Goal: Use online tool/utility: Utilize a website feature to perform a specific function

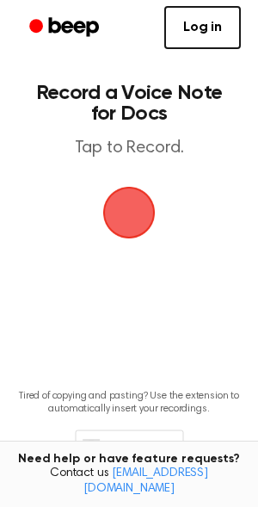
click at [131, 216] on span "button" at bounding box center [129, 213] width 48 height 48
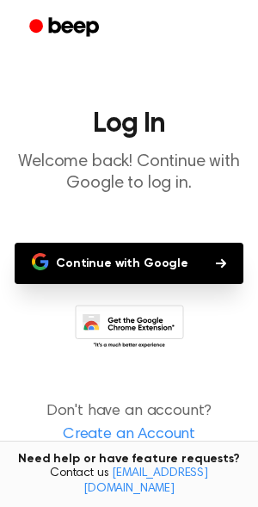
click at [71, 256] on button "Continue with Google" at bounding box center [129, 263] width 229 height 41
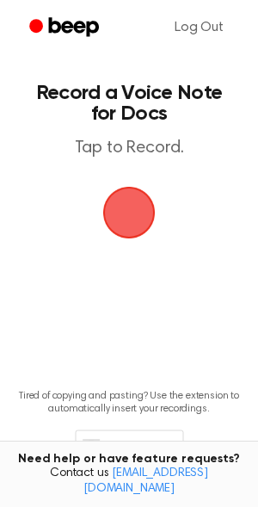
click at [116, 205] on span "button" at bounding box center [129, 213] width 48 height 48
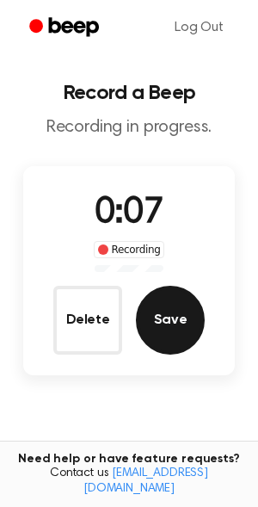
click at [161, 308] on button "Save" at bounding box center [170, 320] width 69 height 69
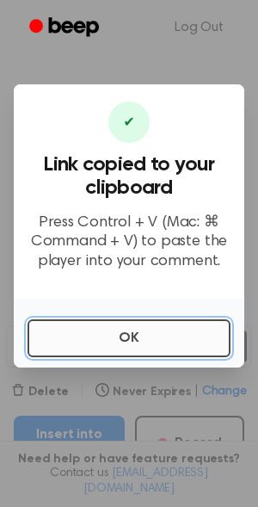
click at [110, 346] on button "OK" at bounding box center [129, 338] width 203 height 38
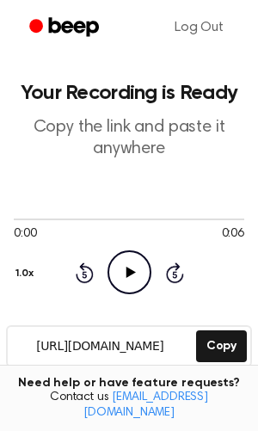
click at [137, 287] on icon "Play Audio" at bounding box center [130, 273] width 44 height 44
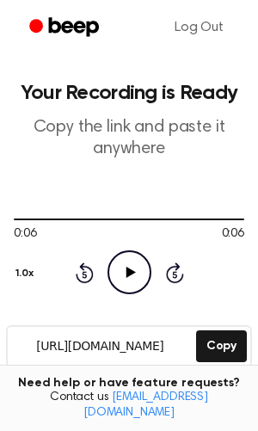
click at [220, 382] on div "Need help or have feature requests? Contact us [EMAIL_ADDRESS][DOMAIN_NAME]" at bounding box center [129, 398] width 258 height 67
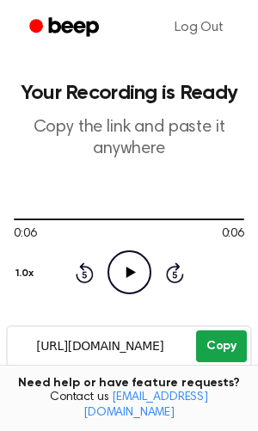
click at [211, 360] on button "Copy" at bounding box center [221, 347] width 51 height 32
